Goal: Find contact information: Find contact information

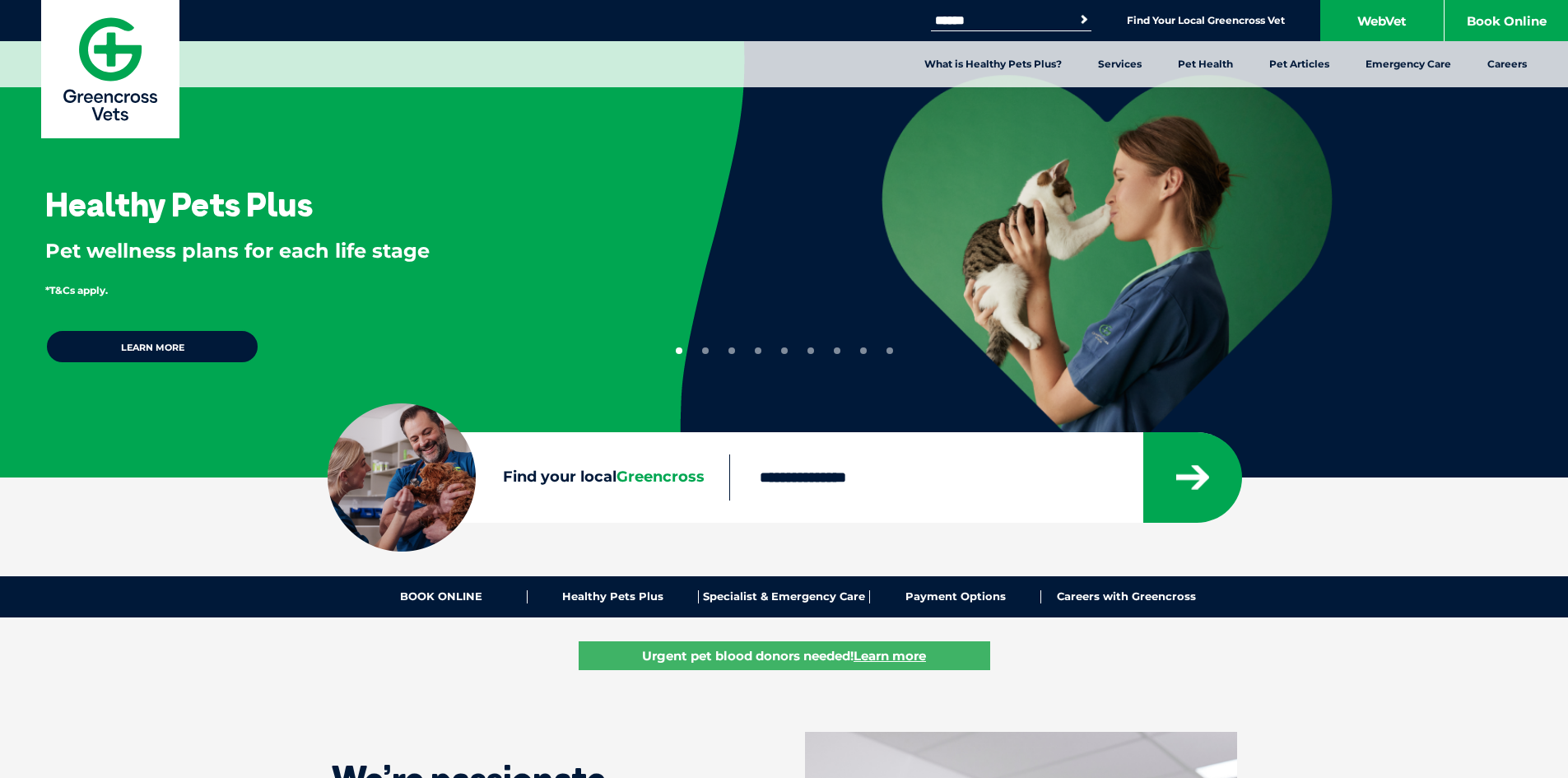
click at [842, 480] on input "Find your local Greencross" at bounding box center [936, 477] width 413 height 47
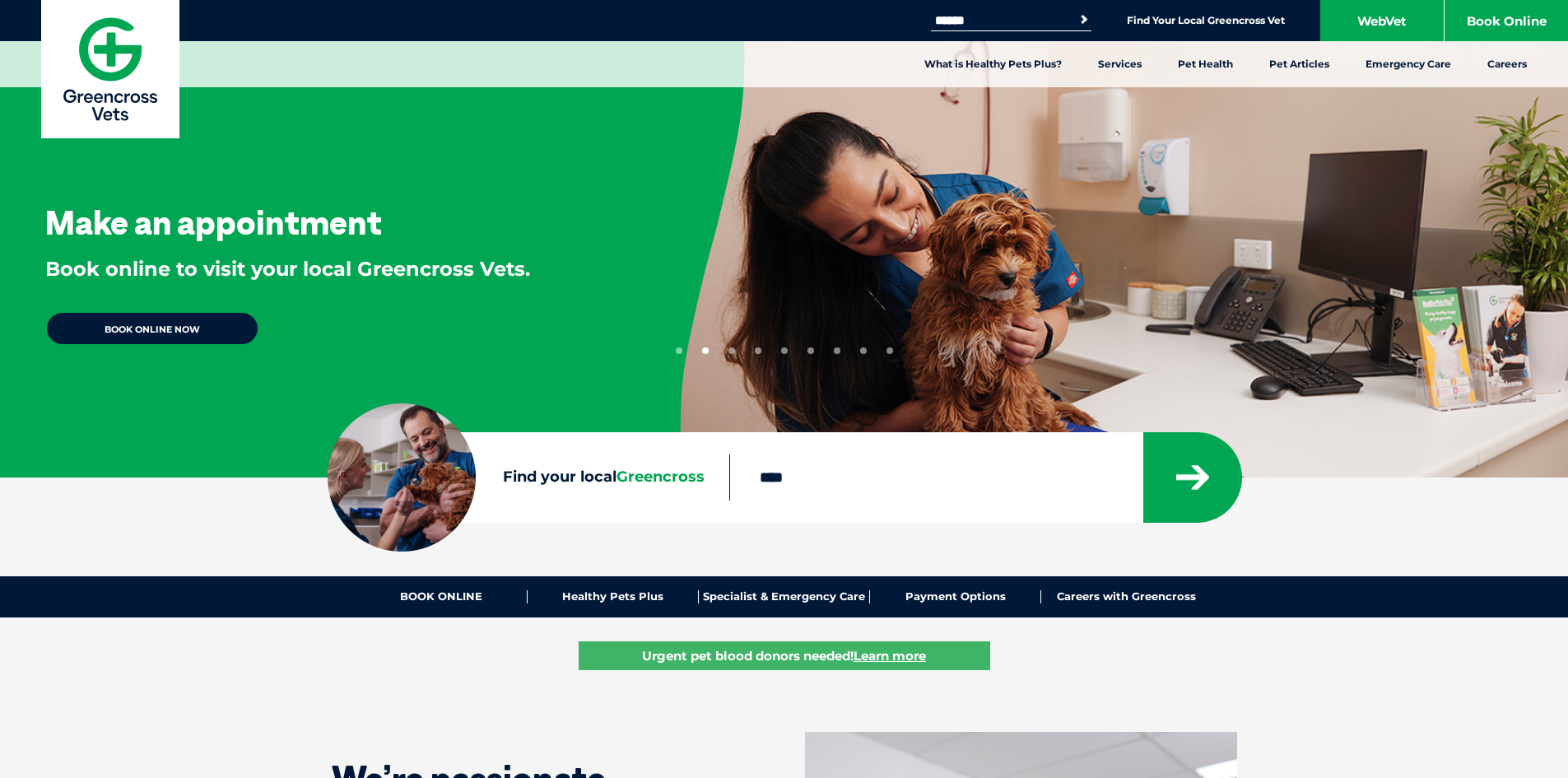
type input "****"
click at [1144, 432] on button "submit" at bounding box center [1193, 476] width 99 height 90
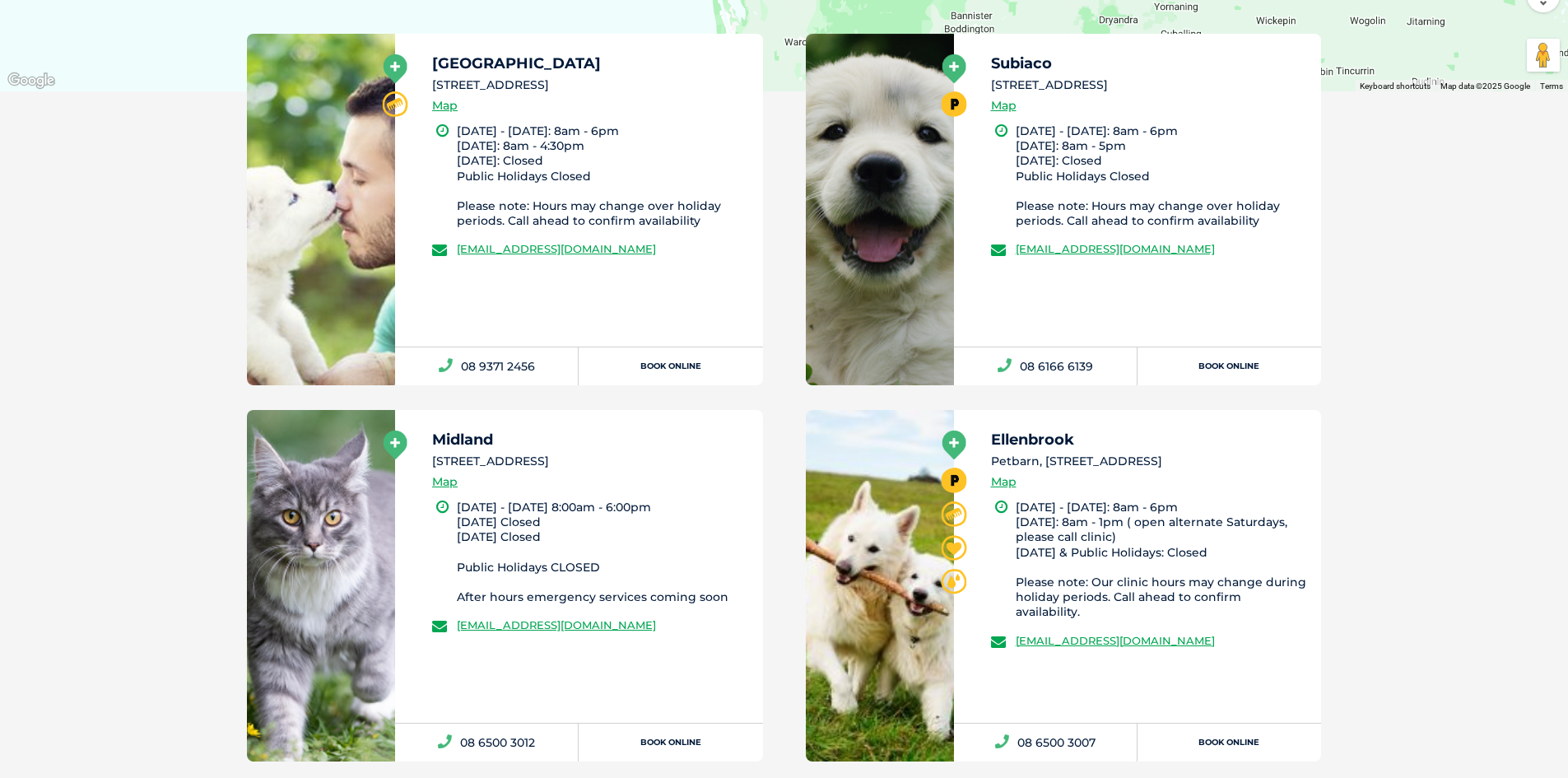
scroll to position [1037, 0]
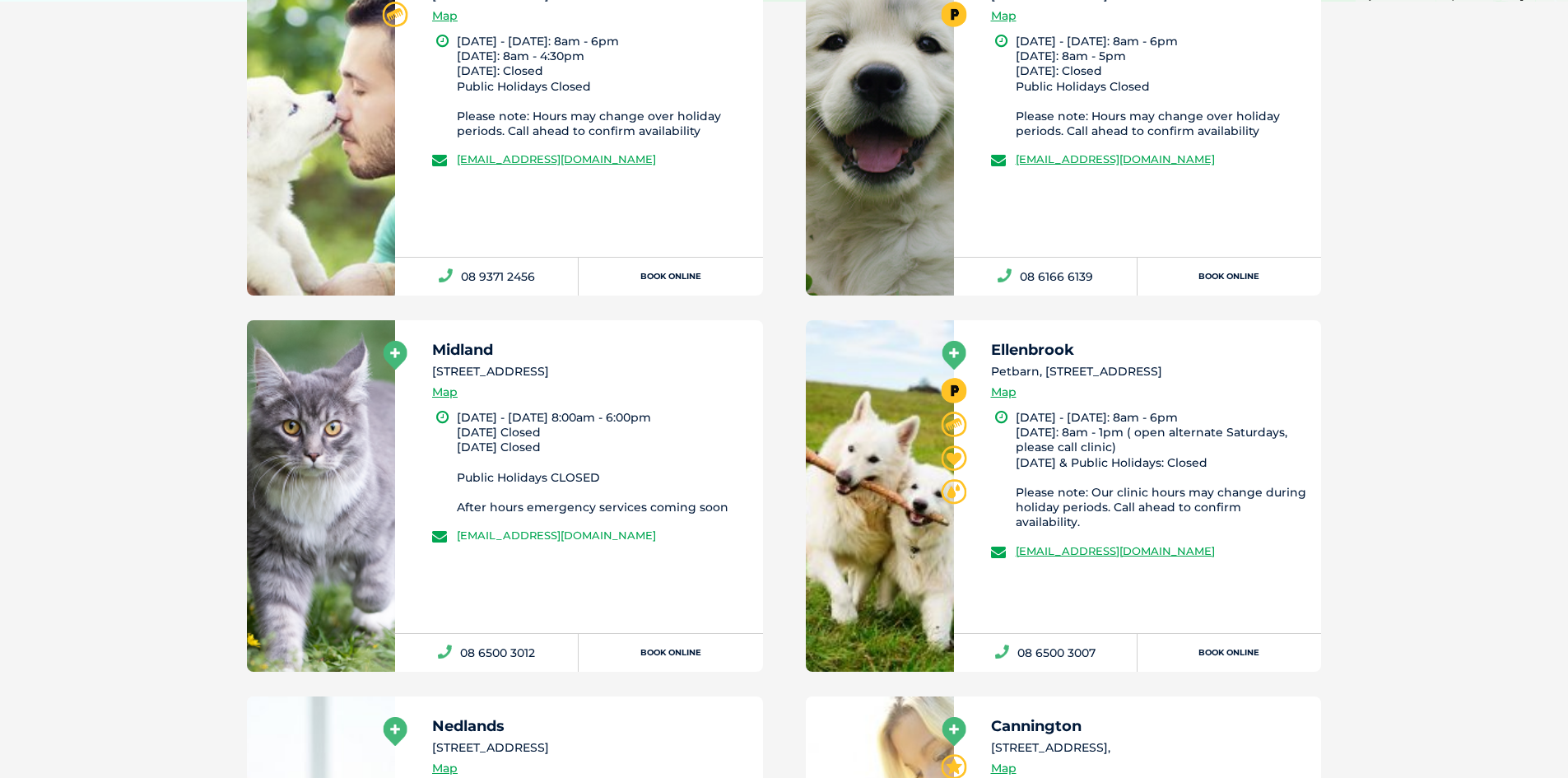
drag, startPoint x: 713, startPoint y: 538, endPoint x: 458, endPoint y: 540, distance: 255.0
click at [458, 540] on li "[EMAIL_ADDRESS][DOMAIN_NAME]" at bounding box center [590, 535] width 316 height 17
copy link "[EMAIL_ADDRESS][DOMAIN_NAME]"
